Goal: Transaction & Acquisition: Purchase product/service

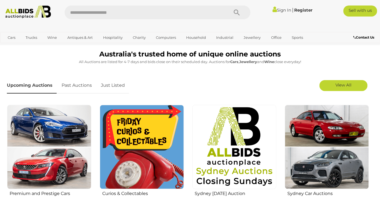
scroll to position [147, 0]
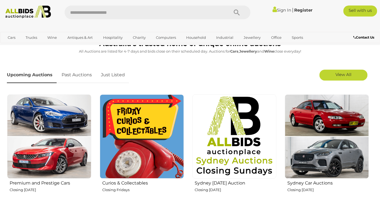
click at [351, 81] on div "View All" at bounding box center [341, 75] width 61 height 17
click at [350, 74] on span "View All" at bounding box center [344, 74] width 16 height 5
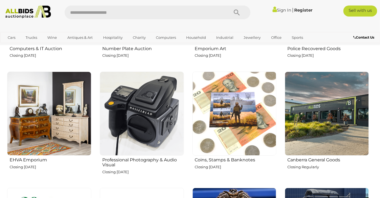
scroll to position [618, 0]
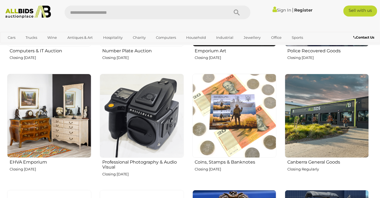
click at [54, 106] on img at bounding box center [49, 116] width 84 height 84
click at [89, 15] on input "text" at bounding box center [144, 13] width 159 height 14
type input "*********"
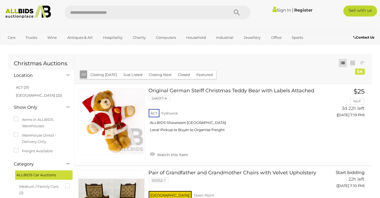
click at [26, 17] on img at bounding box center [28, 12] width 51 height 13
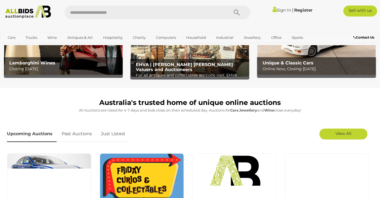
scroll to position [102, 0]
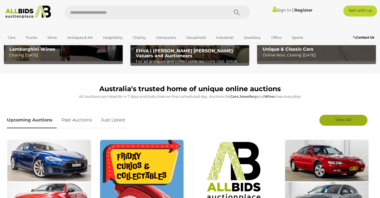
click at [346, 124] on link "View All" at bounding box center [344, 120] width 48 height 11
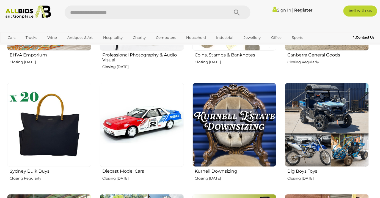
scroll to position [740, 0]
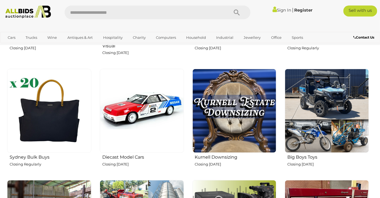
click at [242, 100] on img at bounding box center [235, 111] width 84 height 84
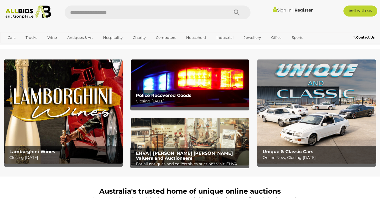
scroll to position [743, 0]
